Goal: Find specific page/section: Find specific page/section

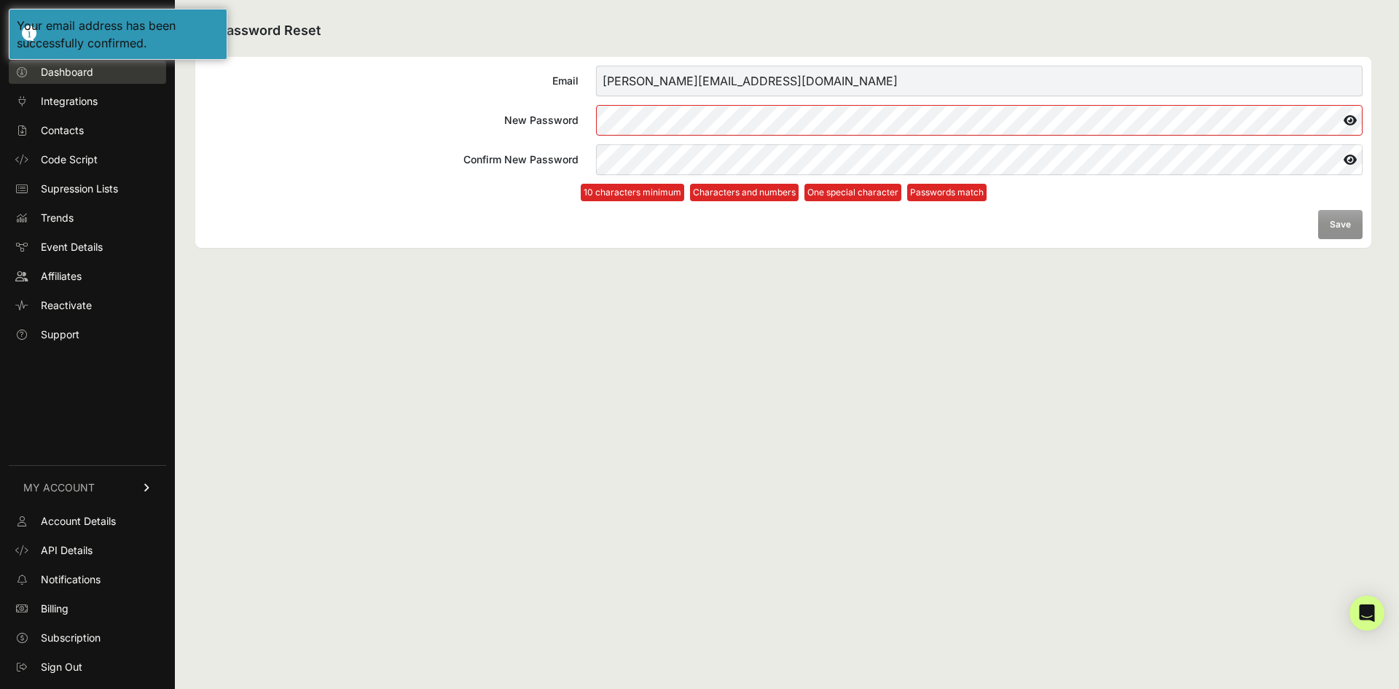
click at [70, 69] on span "Dashboard" at bounding box center [67, 72] width 52 height 15
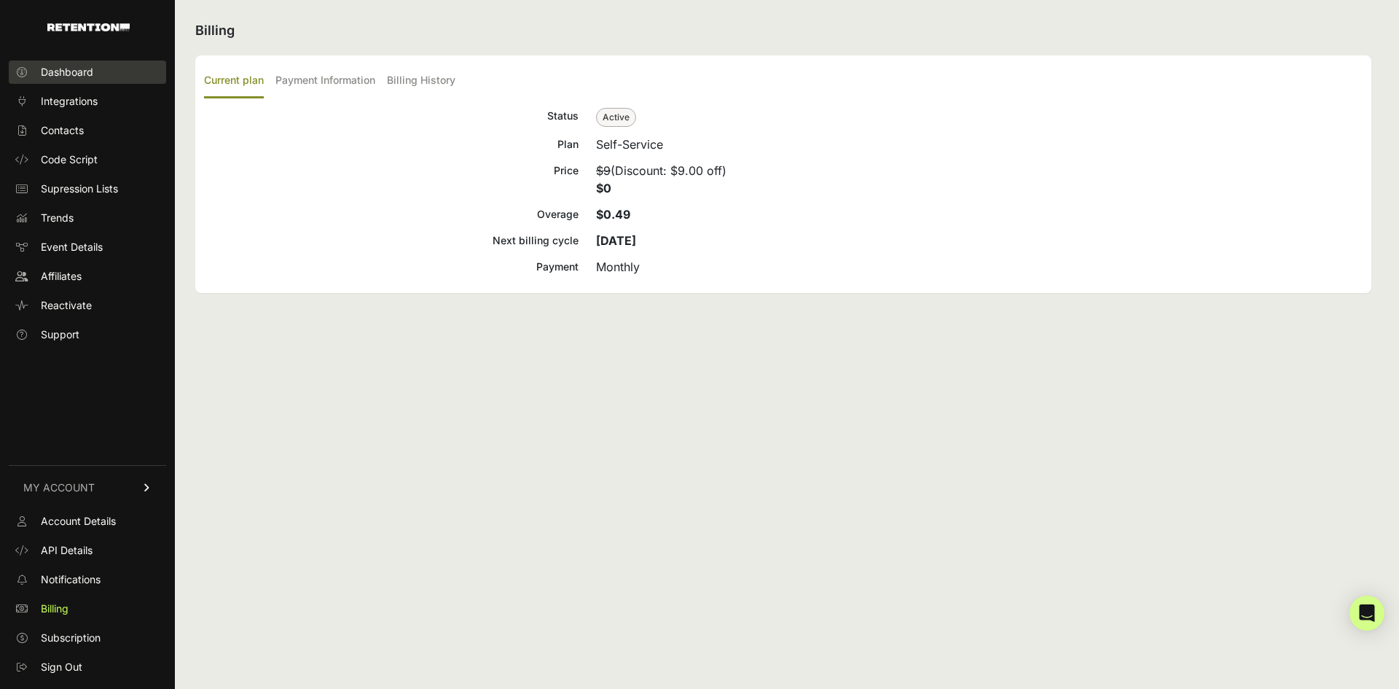
click at [74, 74] on span "Dashboard" at bounding box center [67, 72] width 52 height 15
click at [66, 74] on span "Dashboard" at bounding box center [67, 72] width 52 height 15
